Goal: Task Accomplishment & Management: Use online tool/utility

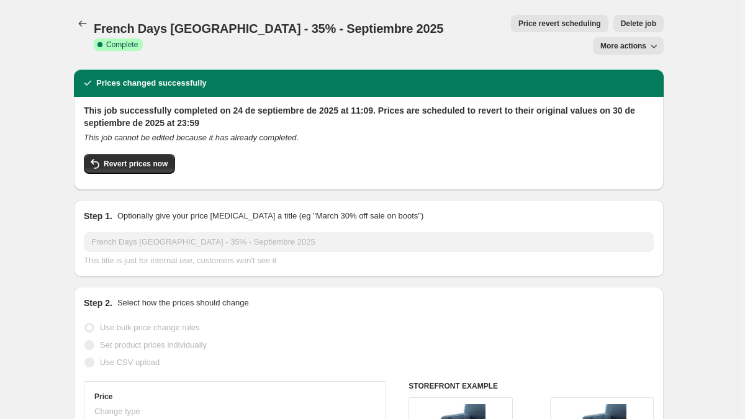
select select "percentage"
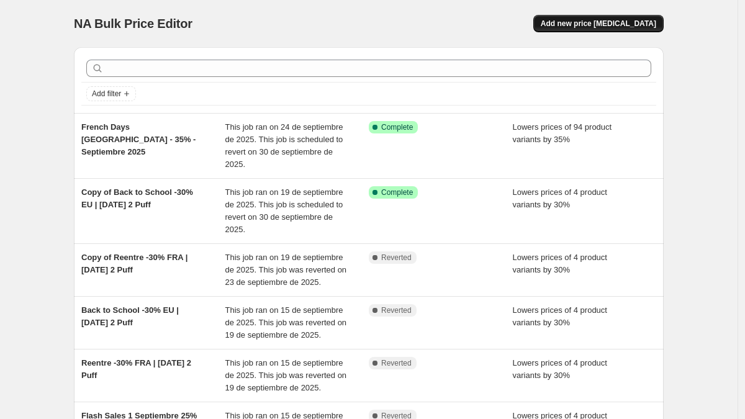
click at [580, 24] on span "Add new price [MEDICAL_DATA]" at bounding box center [598, 24] width 115 height 10
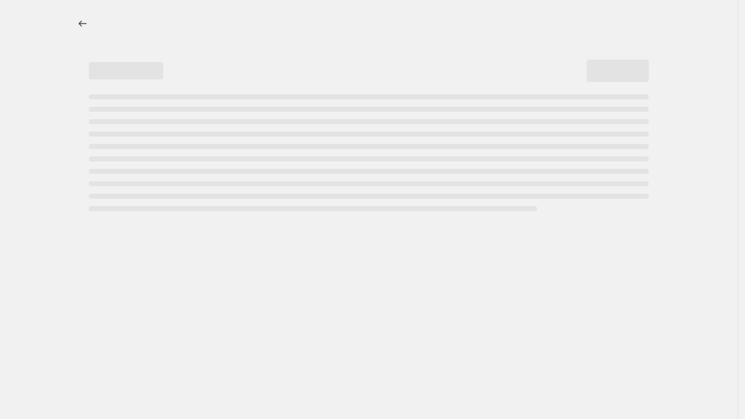
select select "percentage"
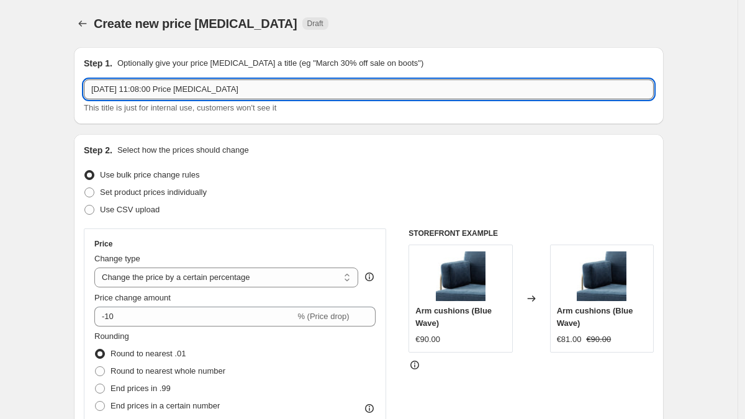
click at [142, 91] on input "[DATE] 11:08:00 Price [MEDICAL_DATA]" at bounding box center [369, 89] width 570 height 20
click at [143, 89] on input "Flash Sales 2 - ESP - 30% Se" at bounding box center [369, 89] width 570 height 20
click at [276, 92] on input "Flash Sales 2 Septiembre 2025 - ESP - 30% Se" at bounding box center [369, 89] width 570 height 20
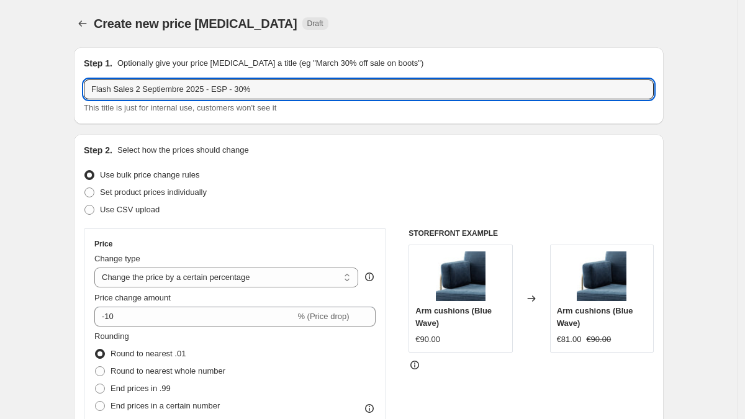
type input "Flash Sales 2 Septiembre 2025 - ESP - 30%"
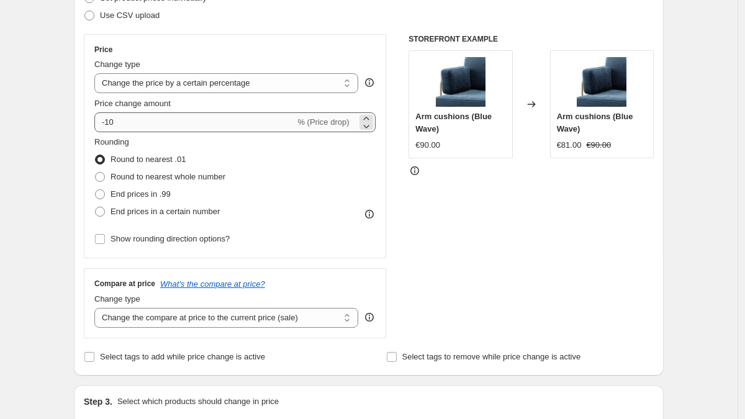
scroll to position [193, 0]
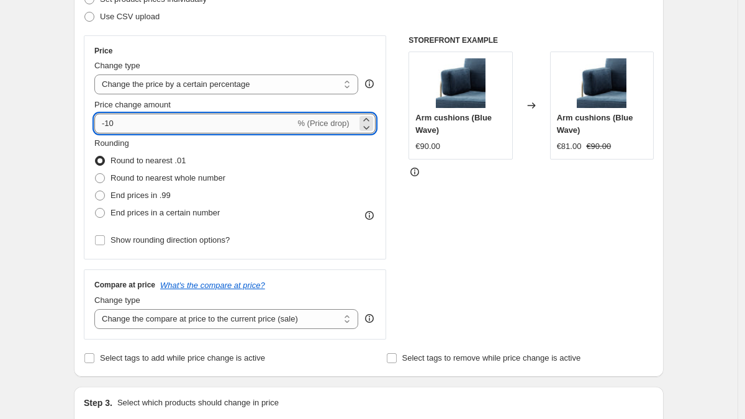
click at [110, 124] on input "-10" at bounding box center [194, 124] width 201 height 20
type input "-30"
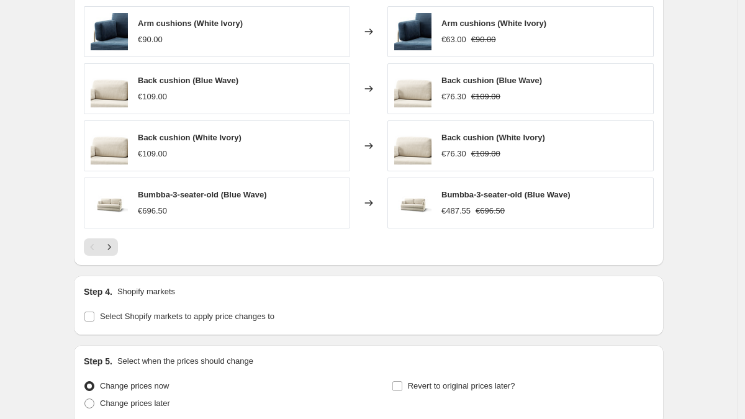
scroll to position [877, 0]
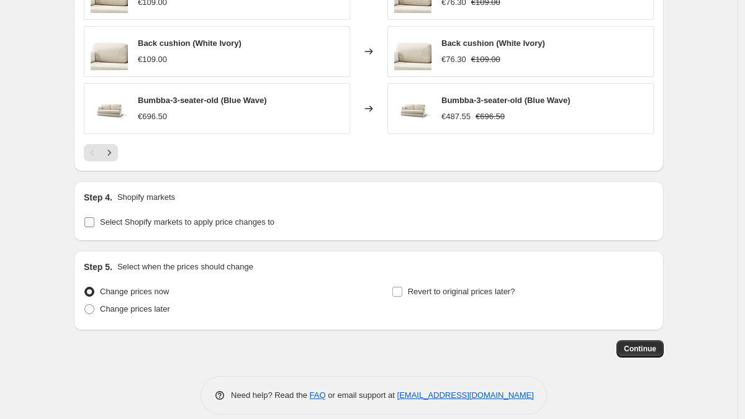
click at [93, 224] on input "Select Shopify markets to apply price changes to" at bounding box center [89, 222] width 10 height 10
checkbox input "true"
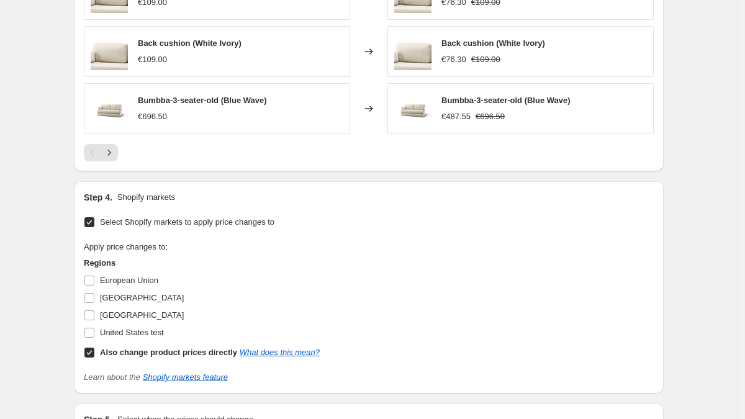
click at [88, 353] on input "Also change product prices directly What does this mean?" at bounding box center [89, 353] width 10 height 10
checkbox input "false"
click at [88, 317] on input "[GEOGRAPHIC_DATA]" at bounding box center [89, 315] width 10 height 10
checkbox input "true"
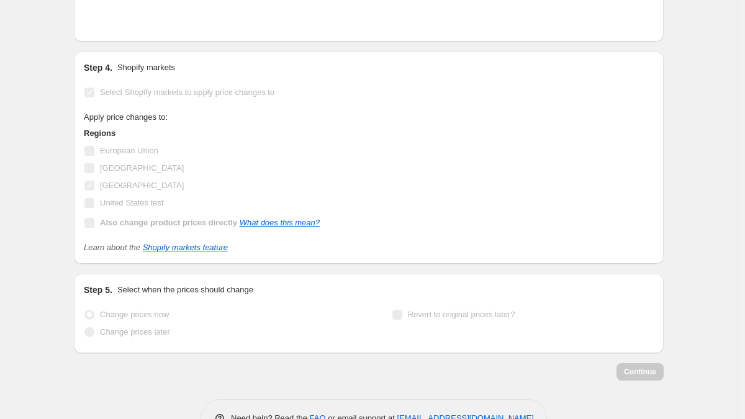
scroll to position [1008, 0]
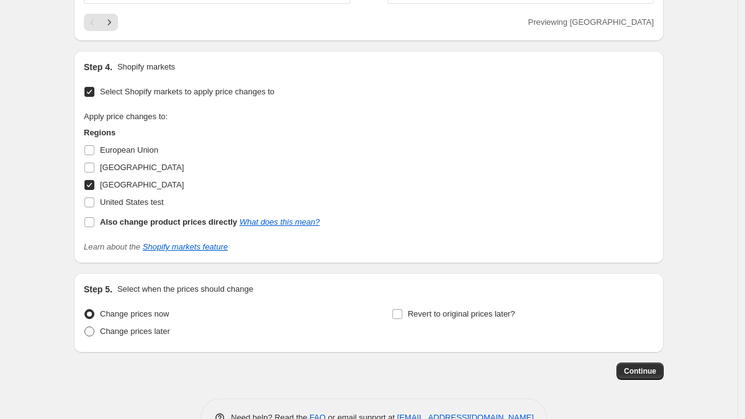
click at [89, 330] on span at bounding box center [89, 332] width 10 height 10
click at [85, 327] on input "Change prices later" at bounding box center [84, 327] width 1 height 1
radio input "true"
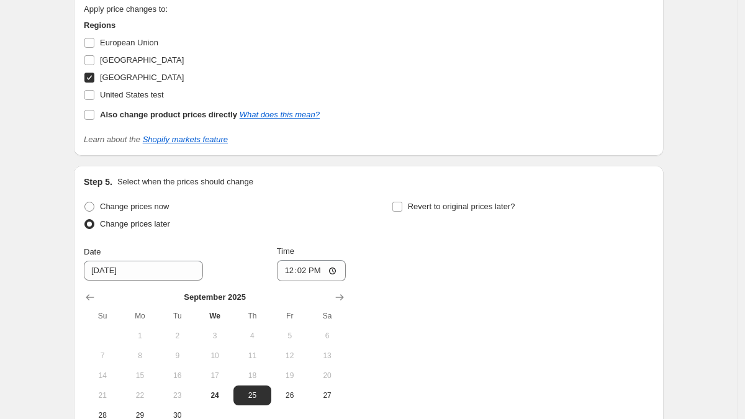
scroll to position [1141, 0]
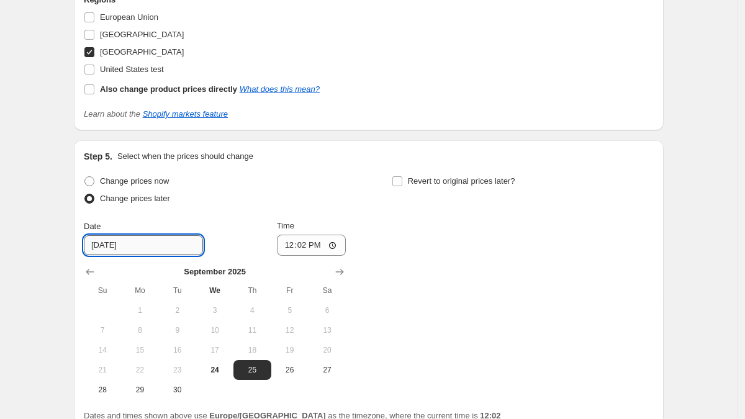
click at [109, 248] on input "[DATE]" at bounding box center [143, 245] width 119 height 20
click at [283, 365] on span "26" at bounding box center [289, 370] width 27 height 10
type input "[DATE]"
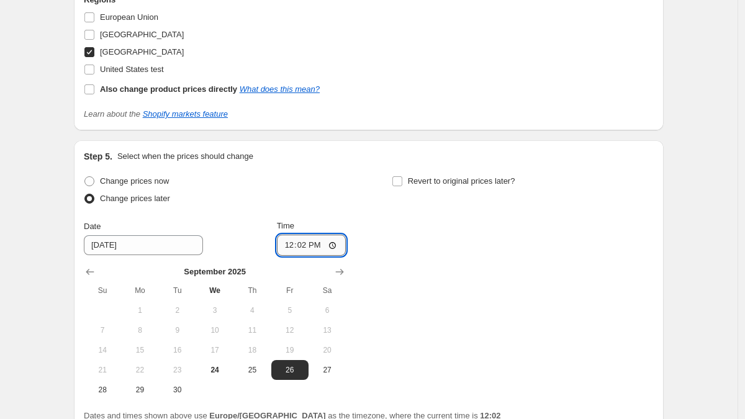
click at [306, 245] on input "12:02" at bounding box center [312, 245] width 70 height 21
click at [312, 245] on input "00:02" at bounding box center [312, 245] width 70 height 21
type input "00:00"
click at [373, 231] on div "Change prices now Change prices later Date [DATE] Time 00:00 [DATE] Su Mo Tu We…" at bounding box center [369, 286] width 570 height 227
click at [392, 181] on input "Revert to original prices later?" at bounding box center [397, 181] width 10 height 10
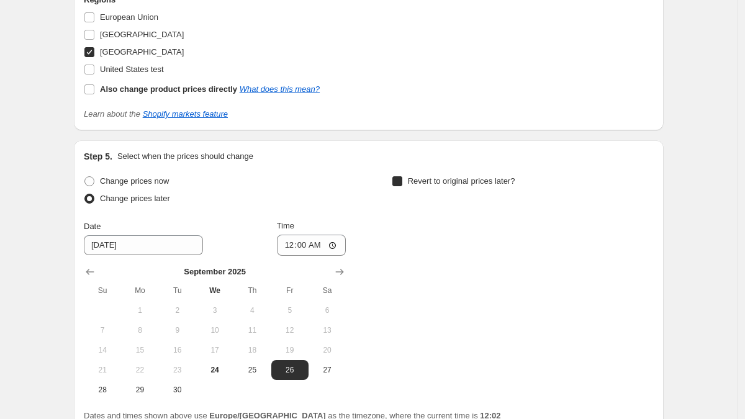
checkbox input "true"
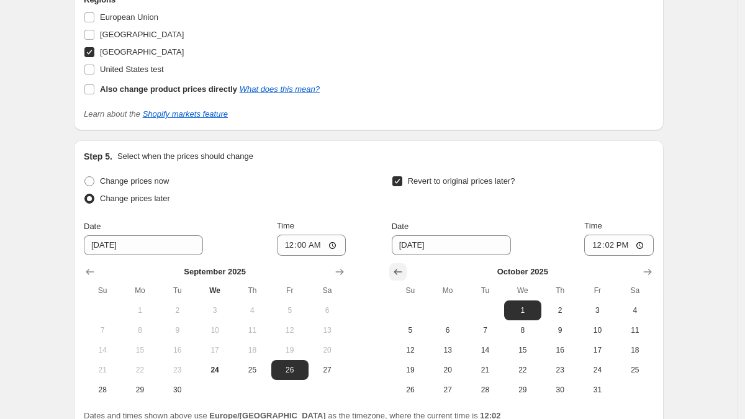
click at [397, 271] on icon "Show previous month, September 2025" at bounding box center [398, 272] width 12 height 12
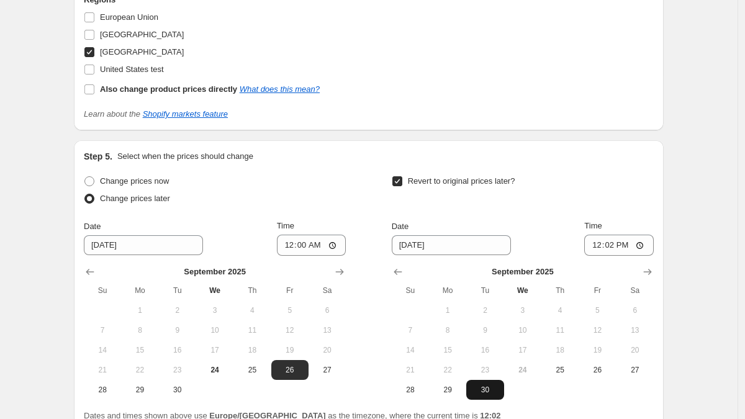
click at [484, 391] on span "30" at bounding box center [484, 390] width 27 height 10
type input "[DATE]"
click at [608, 245] on input "12:02" at bounding box center [619, 245] width 70 height 21
click at [626, 242] on input "23:02" at bounding box center [619, 245] width 70 height 21
type input "23:59"
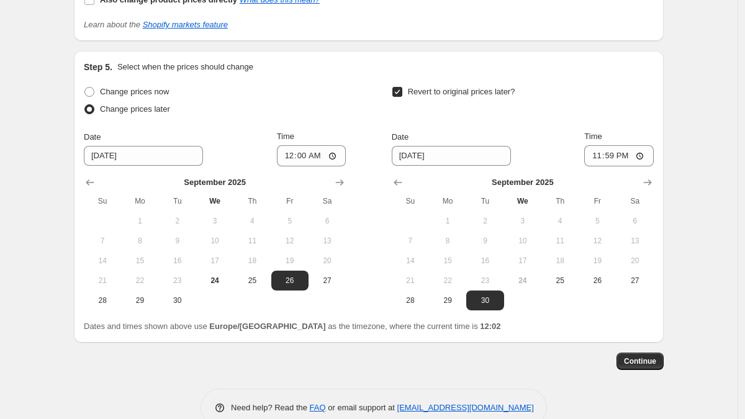
scroll to position [1257, 0]
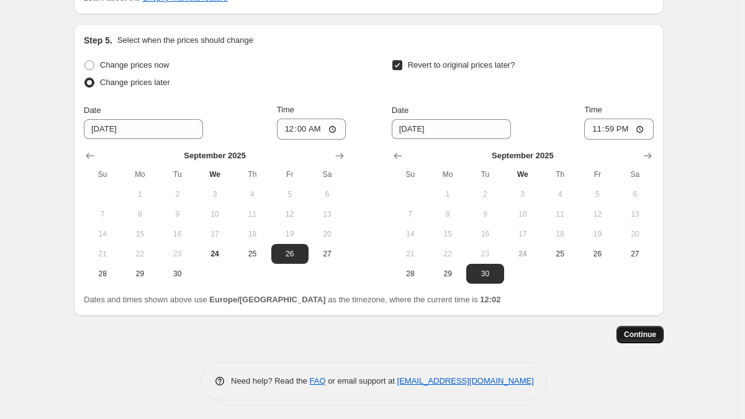
click at [627, 333] on span "Continue" at bounding box center [640, 335] width 32 height 10
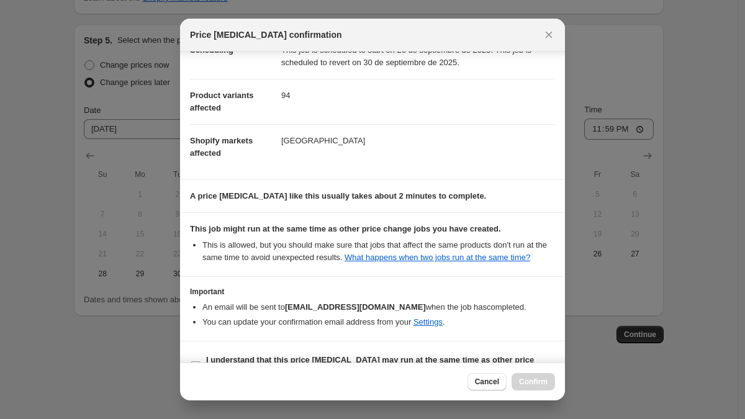
scroll to position [159, 0]
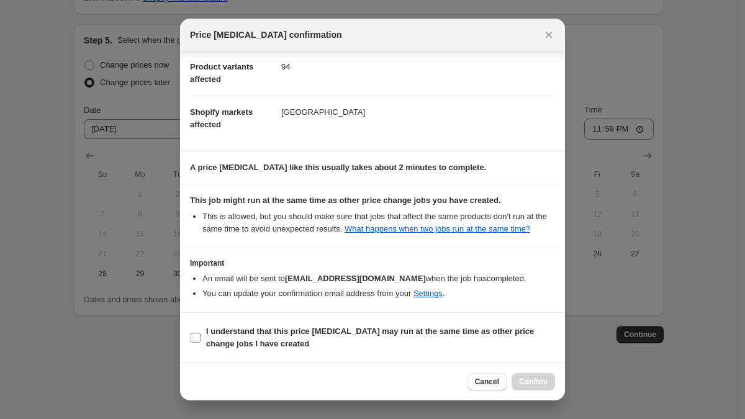
click at [195, 335] on input "I understand that this price [MEDICAL_DATA] may run at the same time as other p…" at bounding box center [196, 338] width 10 height 10
checkbox input "true"
click at [519, 381] on span "Confirm" at bounding box center [533, 382] width 29 height 10
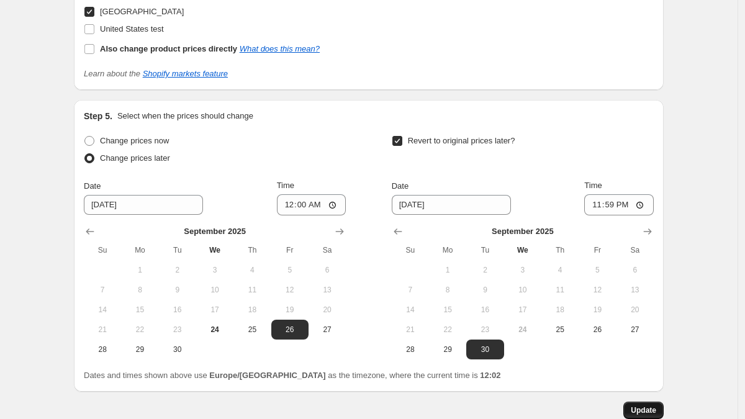
click at [631, 409] on span "Update" at bounding box center [643, 410] width 25 height 10
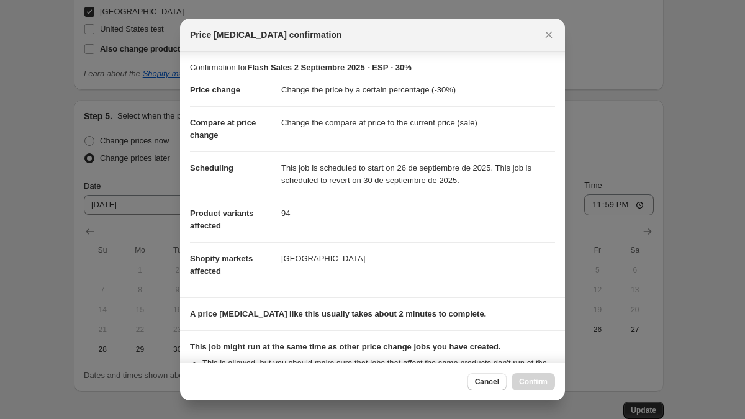
scroll to position [159, 0]
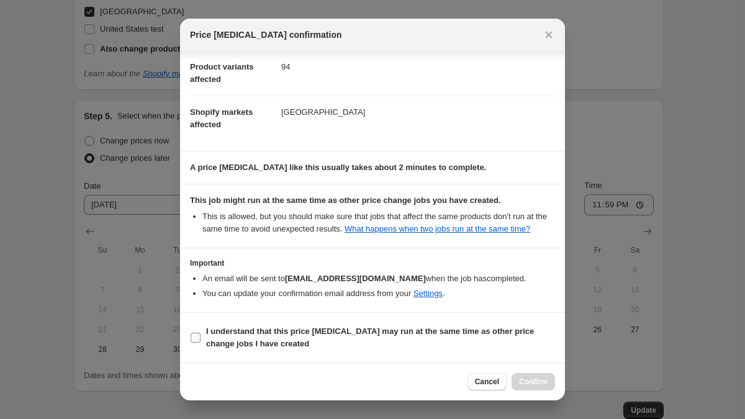
click at [203, 341] on label "I understand that this price [MEDICAL_DATA] may run at the same time as other p…" at bounding box center [372, 338] width 365 height 30
click at [201, 341] on input "I understand that this price [MEDICAL_DATA] may run at the same time as other p…" at bounding box center [196, 338] width 10 height 10
checkbox input "true"
click at [541, 376] on button "Confirm" at bounding box center [533, 381] width 43 height 17
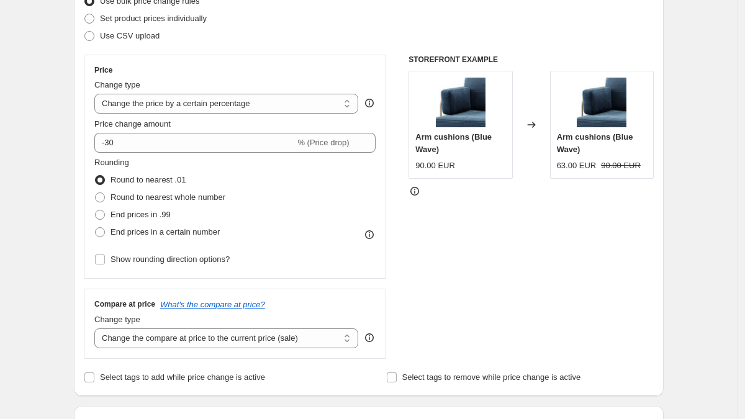
scroll to position [0, 0]
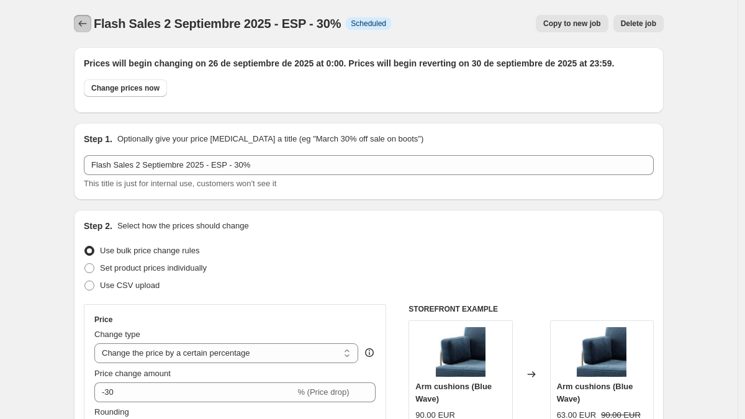
click at [86, 21] on icon "Price change jobs" at bounding box center [82, 23] width 12 height 12
